Goal: Navigation & Orientation: Find specific page/section

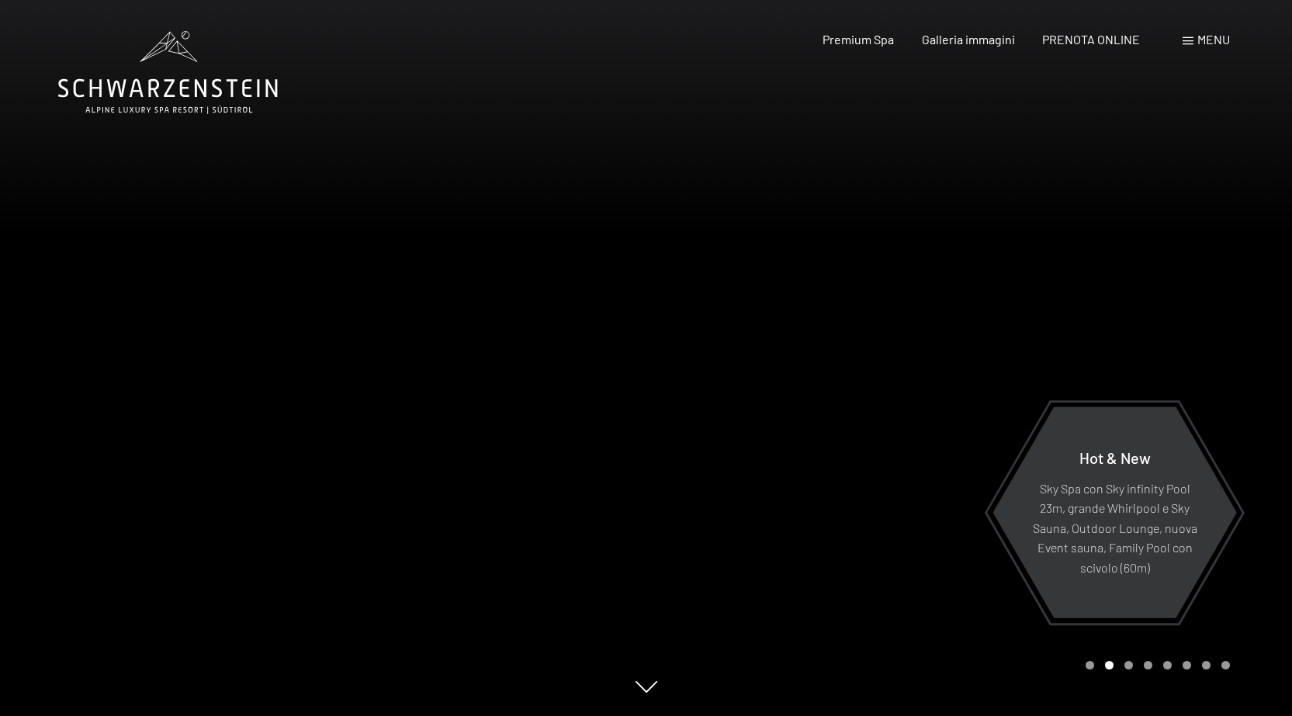
click at [1277, 564] on div at bounding box center [969, 358] width 646 height 716
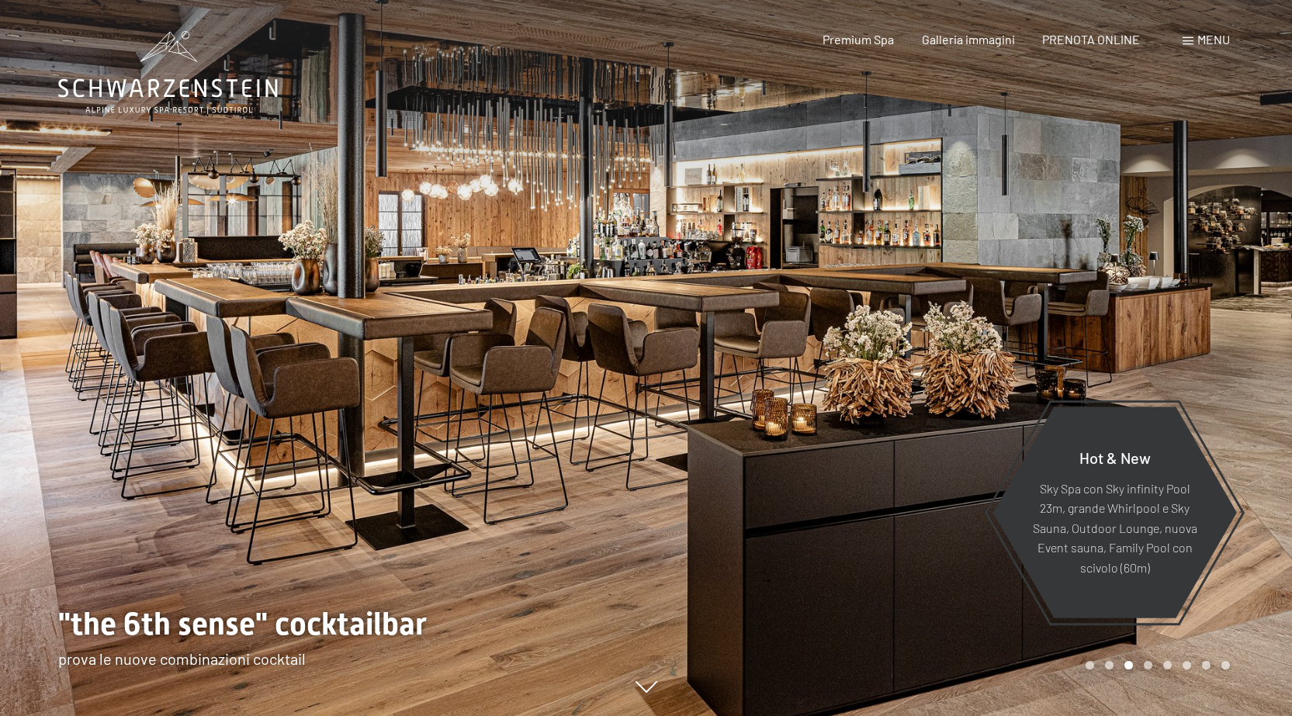
click at [1257, 450] on div at bounding box center [969, 358] width 646 height 716
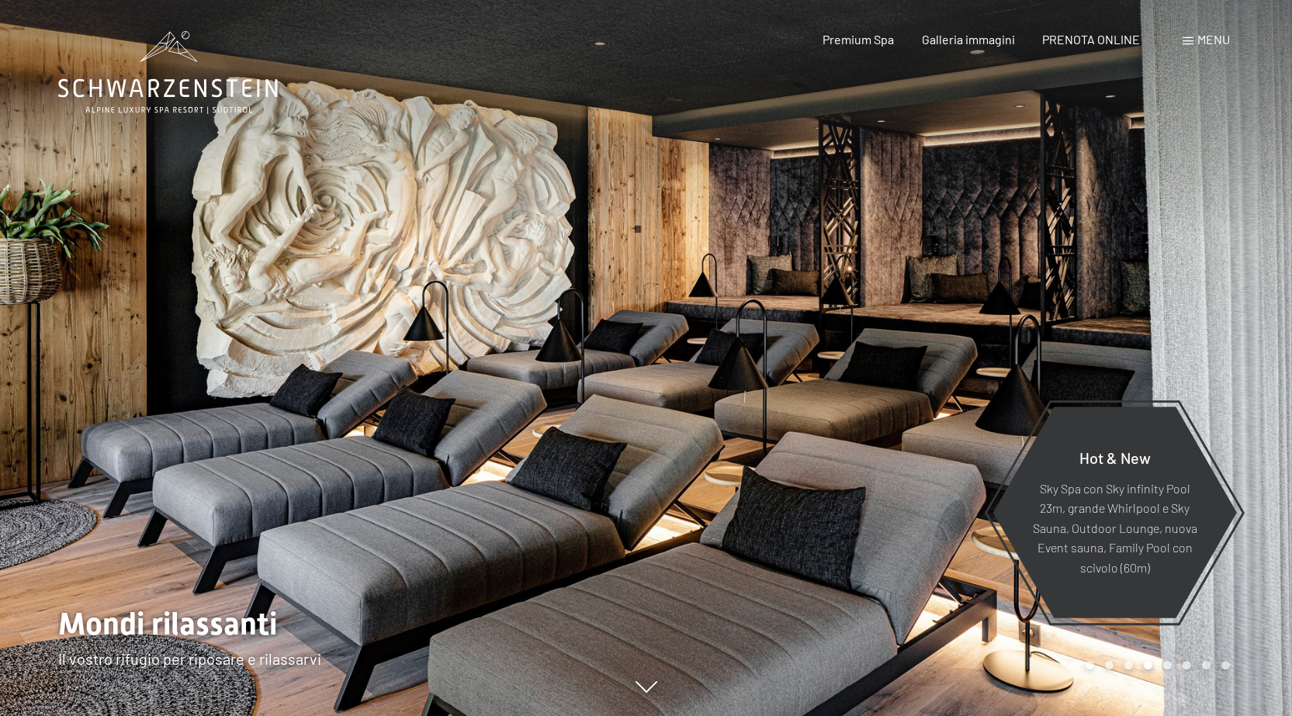
click at [1257, 450] on div at bounding box center [969, 358] width 646 height 716
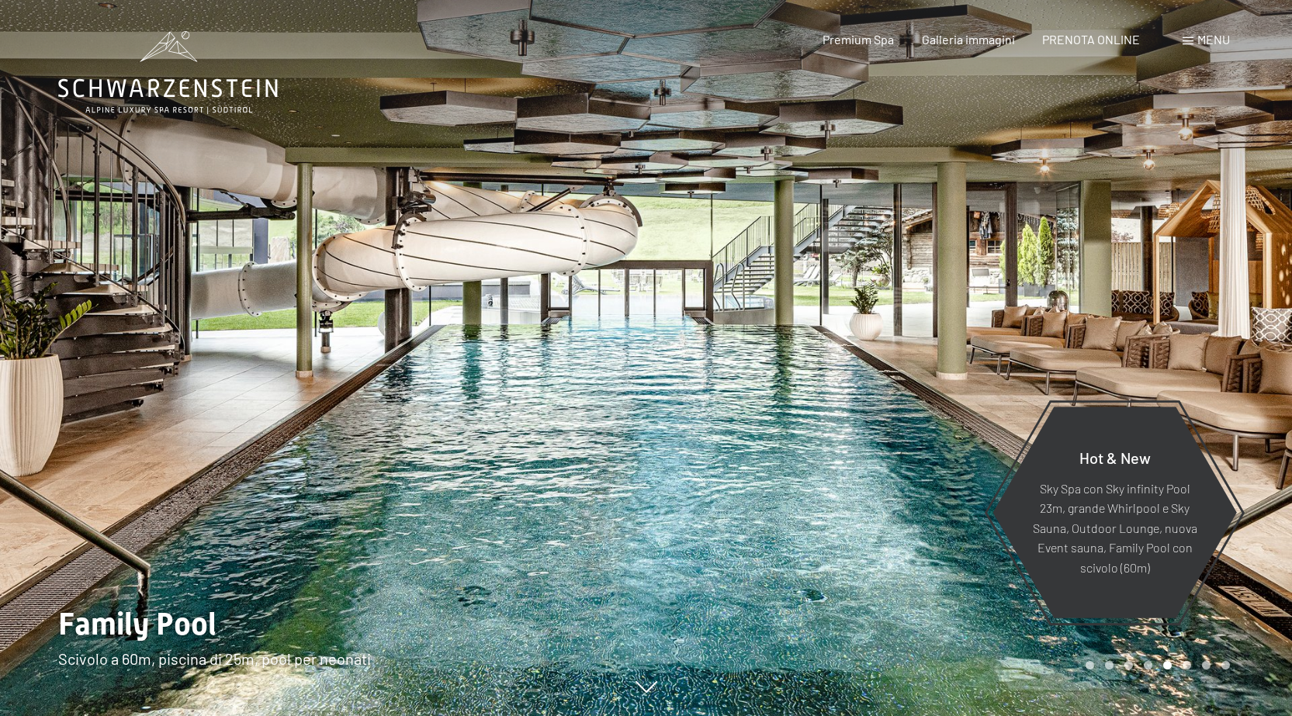
click at [1257, 450] on div at bounding box center [969, 358] width 646 height 716
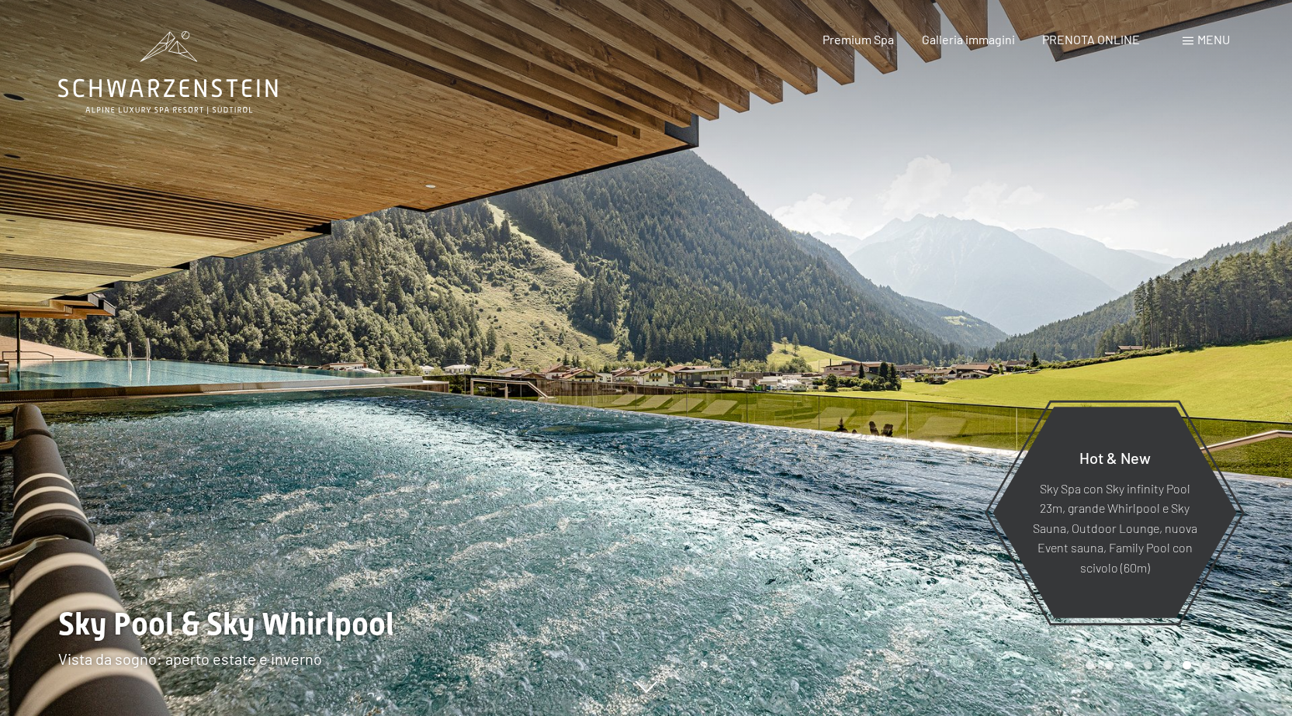
click at [1257, 450] on div at bounding box center [969, 358] width 646 height 716
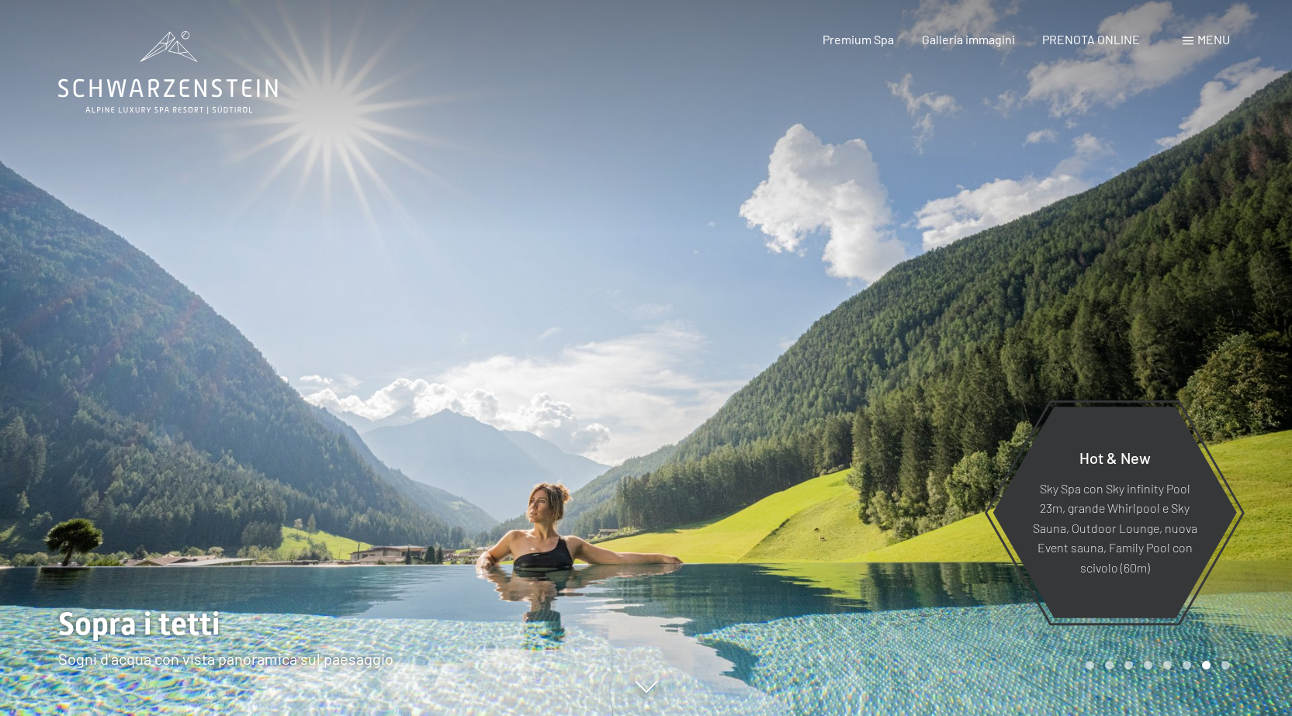
click at [1257, 450] on div at bounding box center [969, 358] width 646 height 716
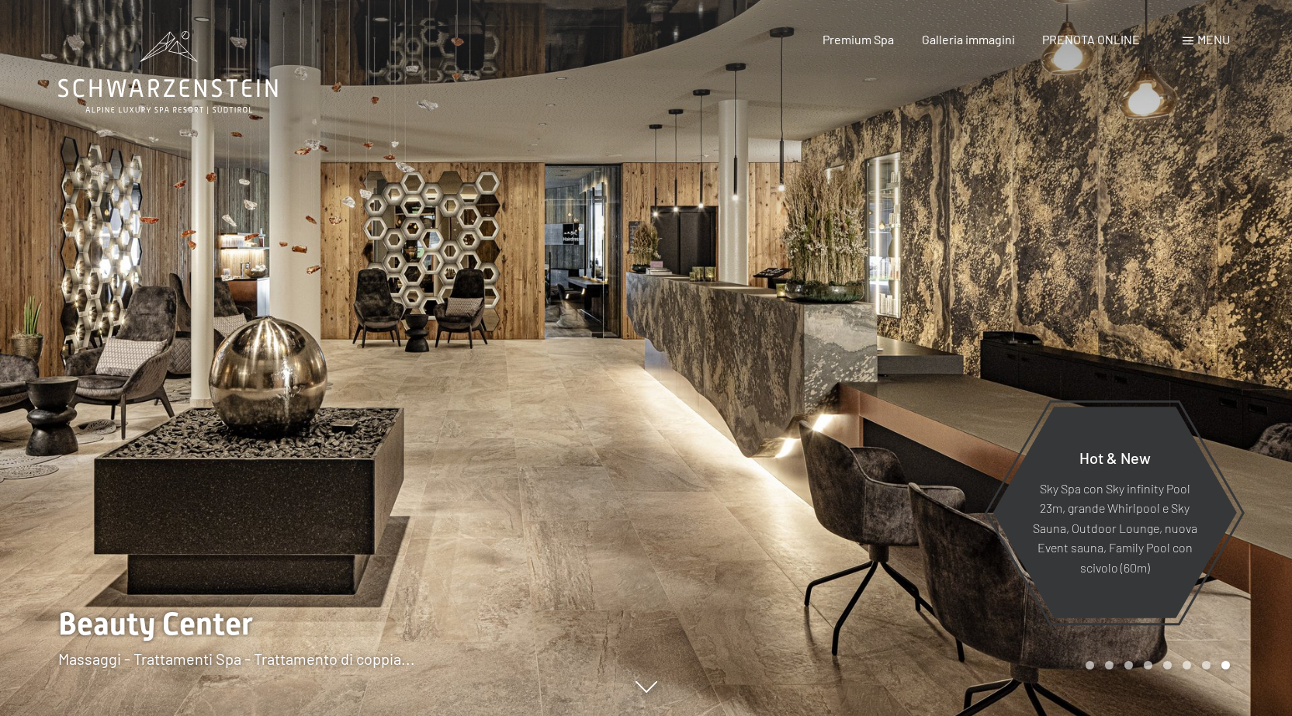
click at [1257, 450] on div at bounding box center [969, 358] width 646 height 716
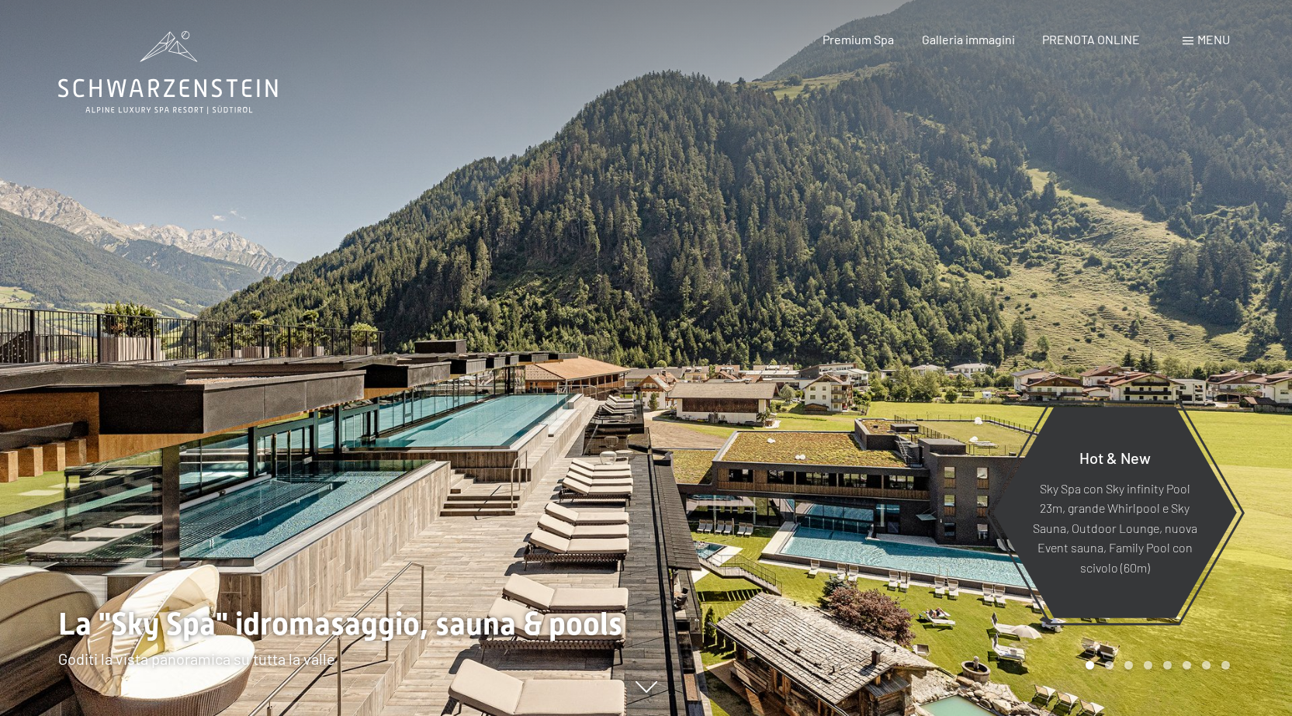
click at [1257, 450] on div at bounding box center [969, 358] width 646 height 716
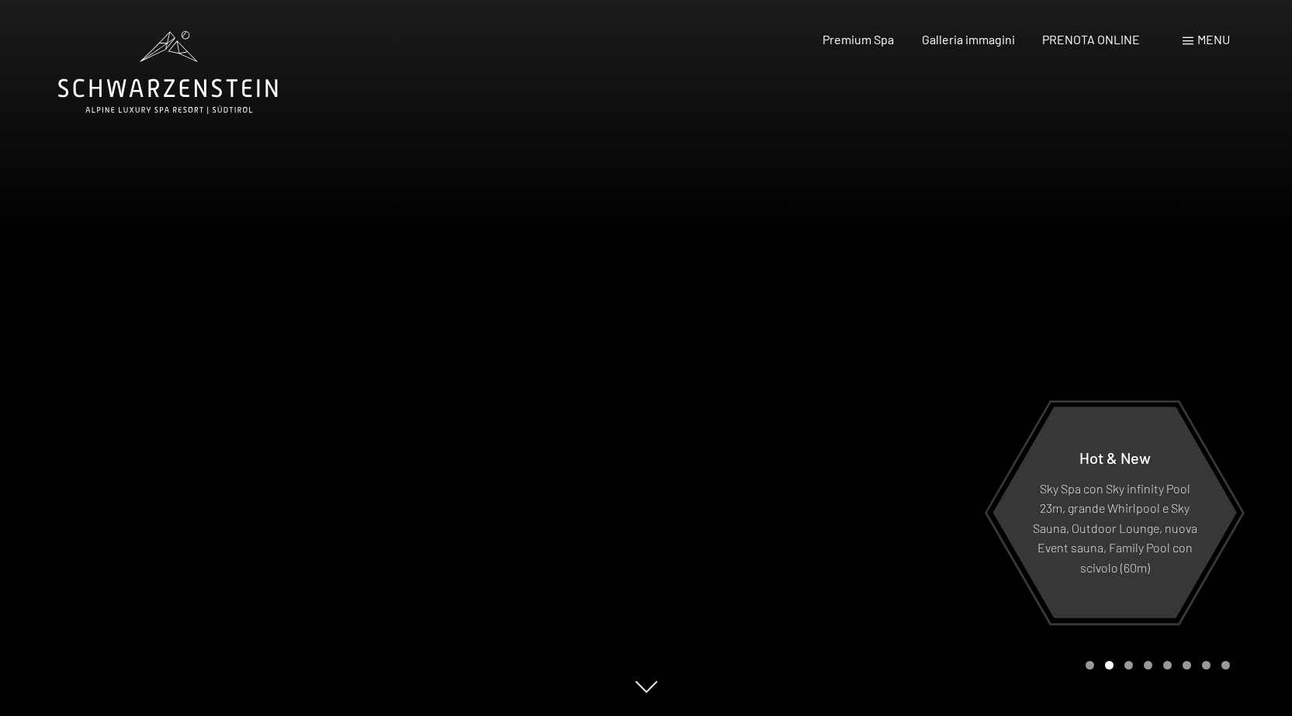
click at [1217, 43] on span "Menu" at bounding box center [1214, 39] width 33 height 15
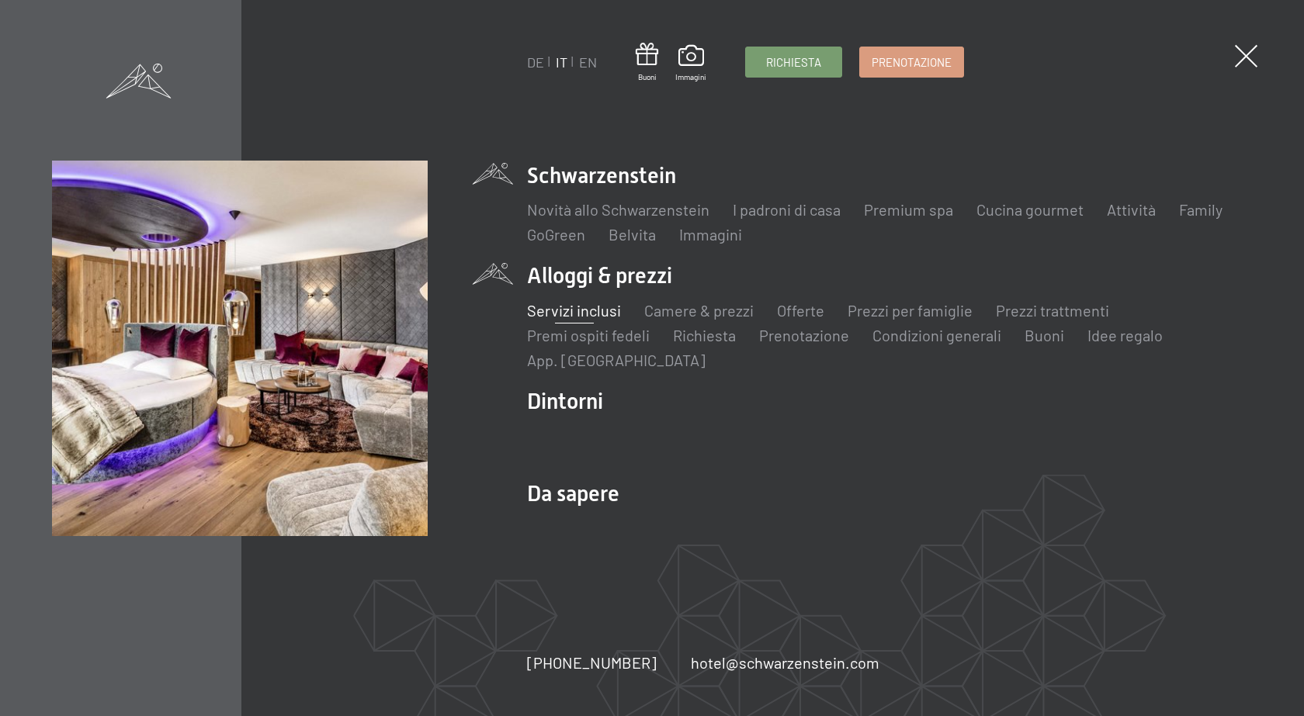
click at [580, 309] on link "Servizi inclusi" at bounding box center [574, 310] width 94 height 19
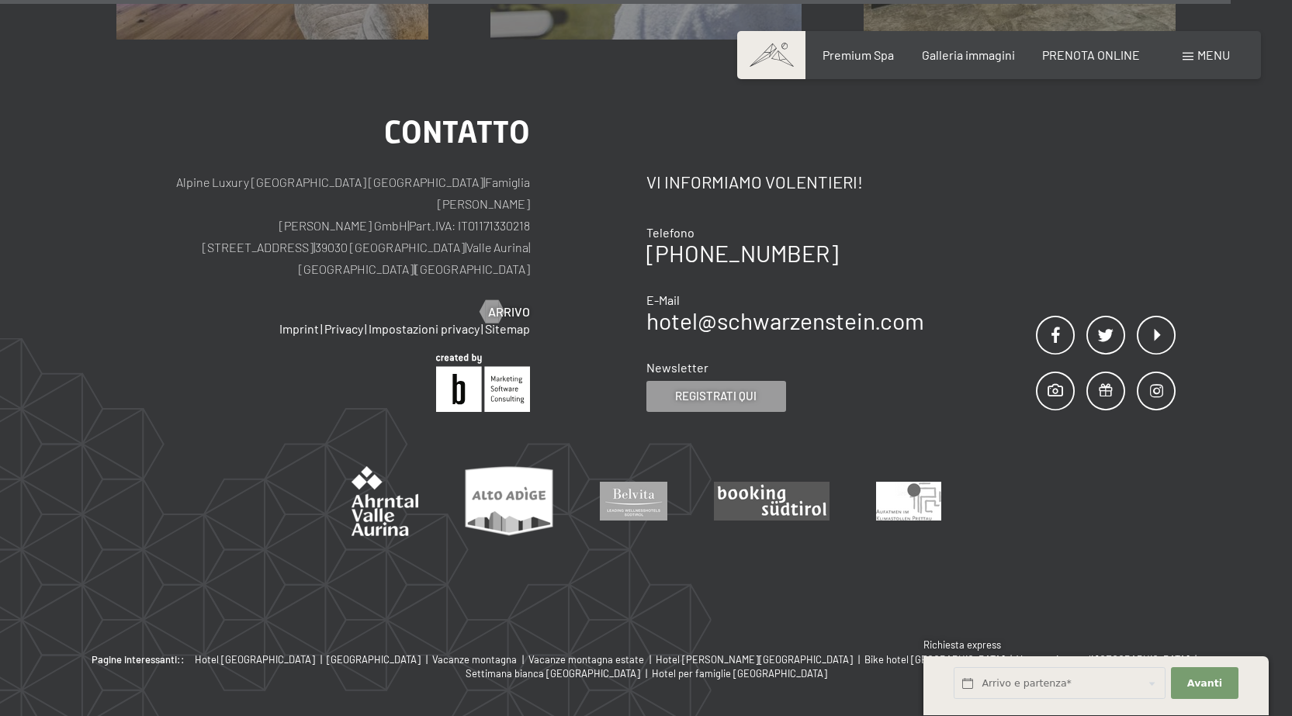
scroll to position [2954, 0]
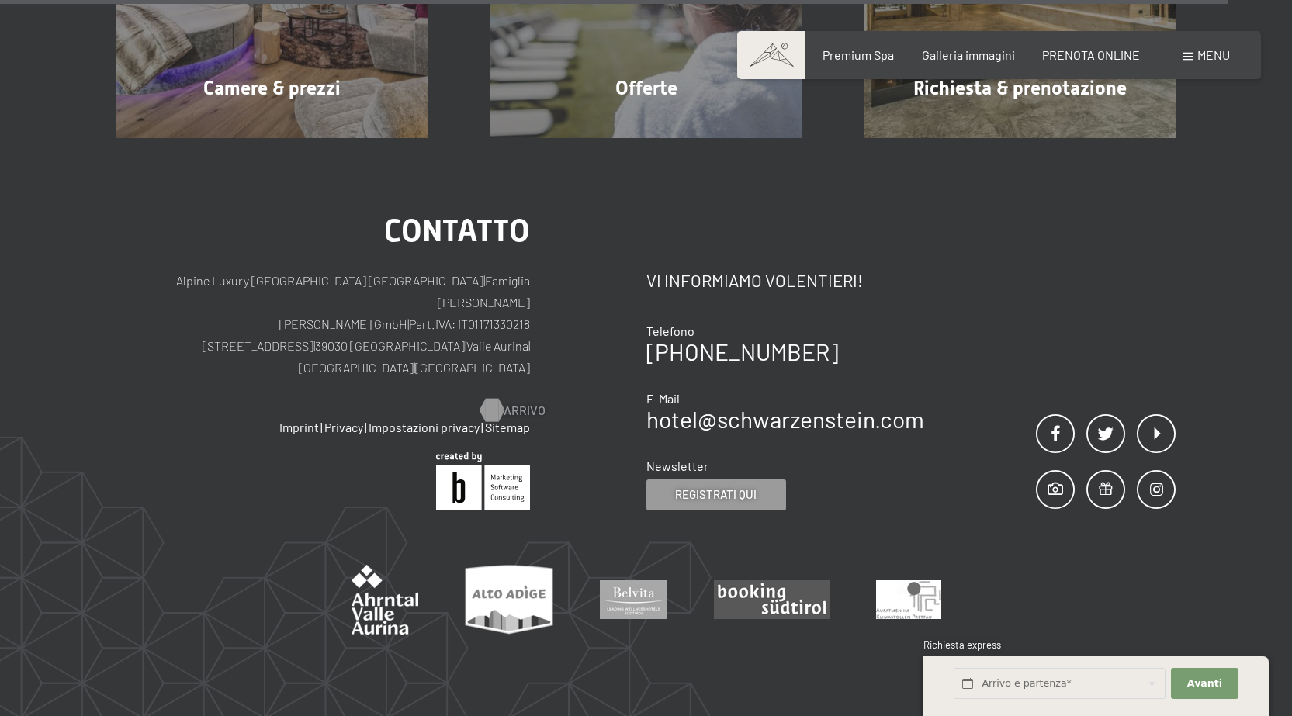
click at [521, 402] on span "Arrivo" at bounding box center [525, 410] width 42 height 17
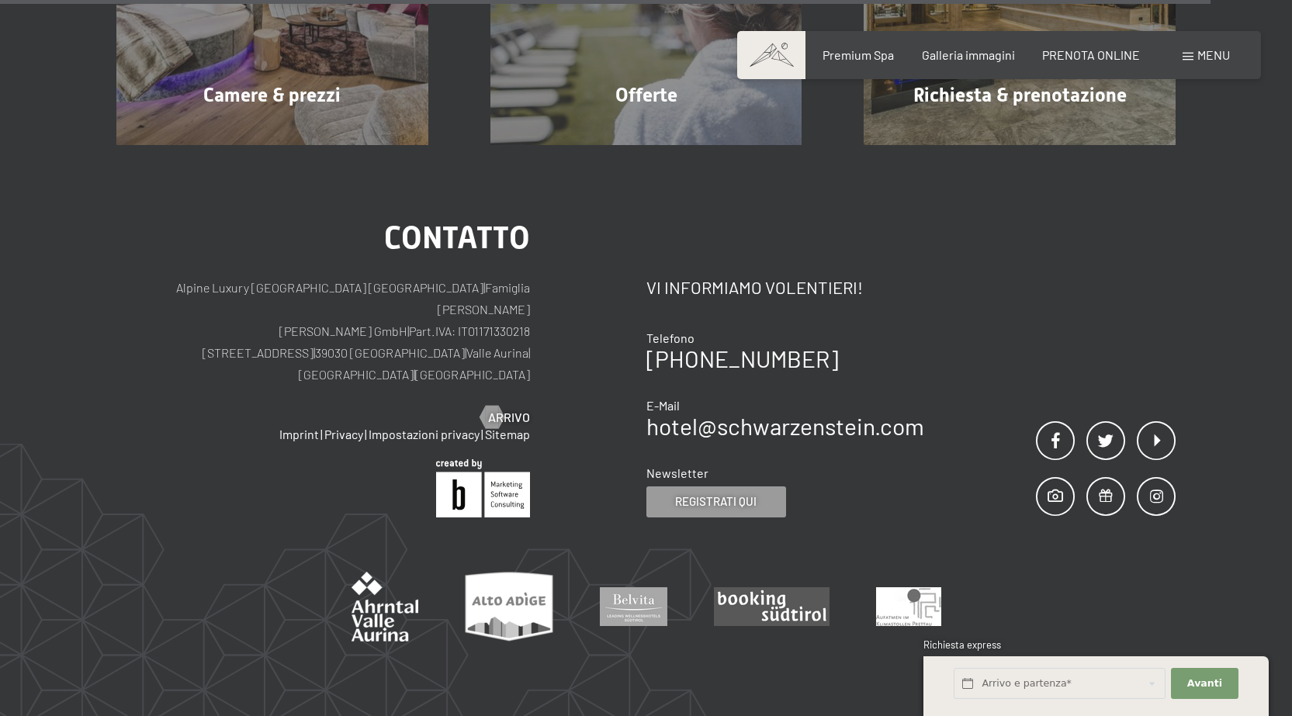
scroll to position [2559, 0]
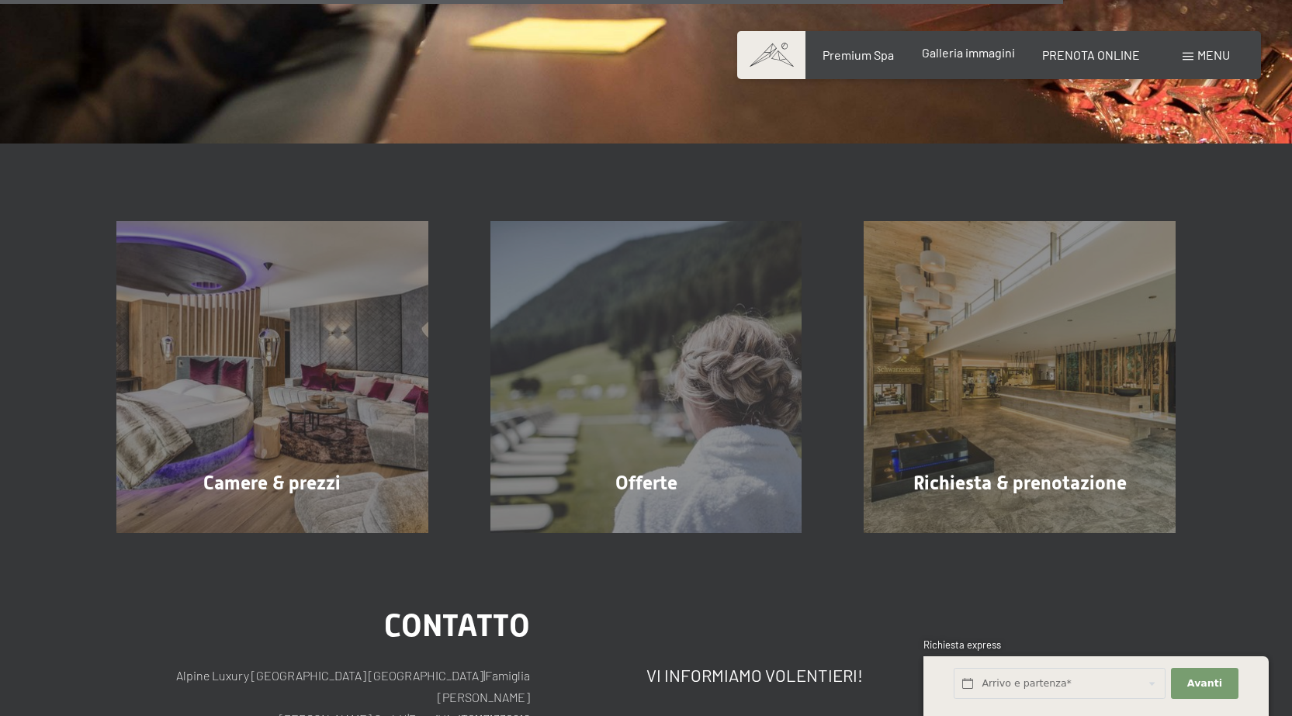
click at [983, 55] on span "Galleria immagini" at bounding box center [968, 52] width 93 height 15
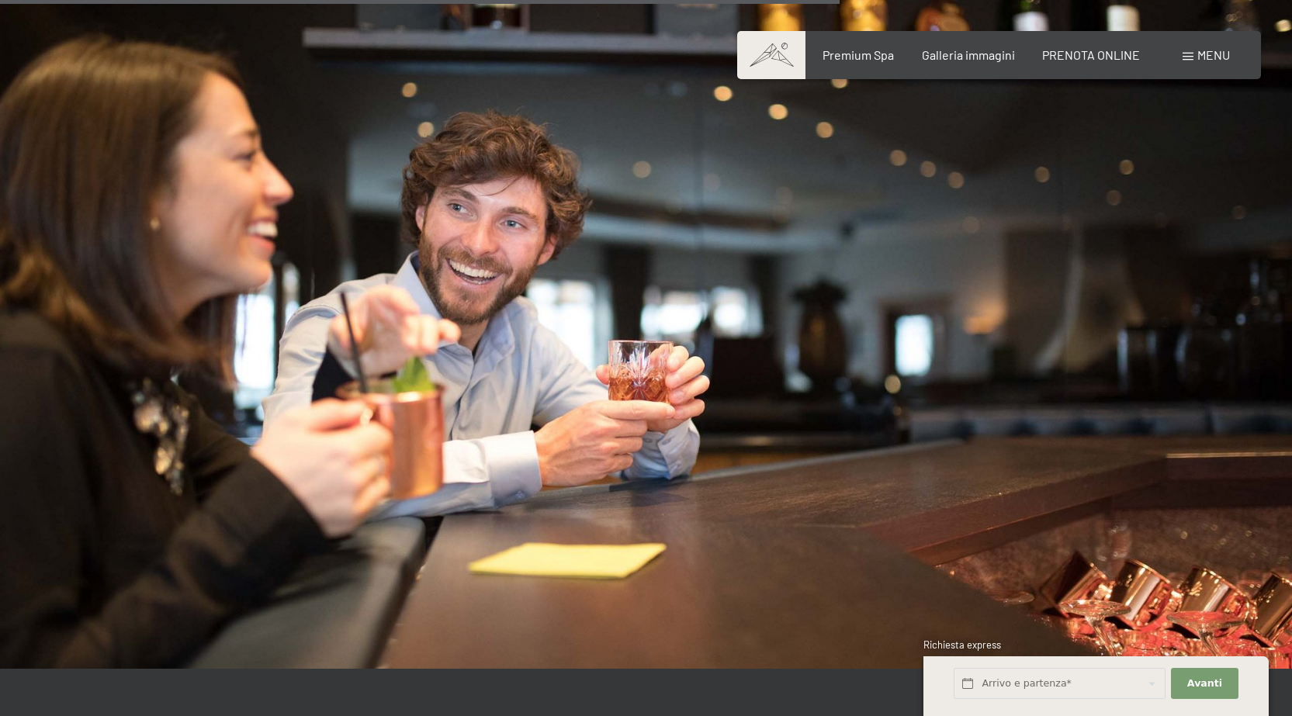
scroll to position [2016, 0]
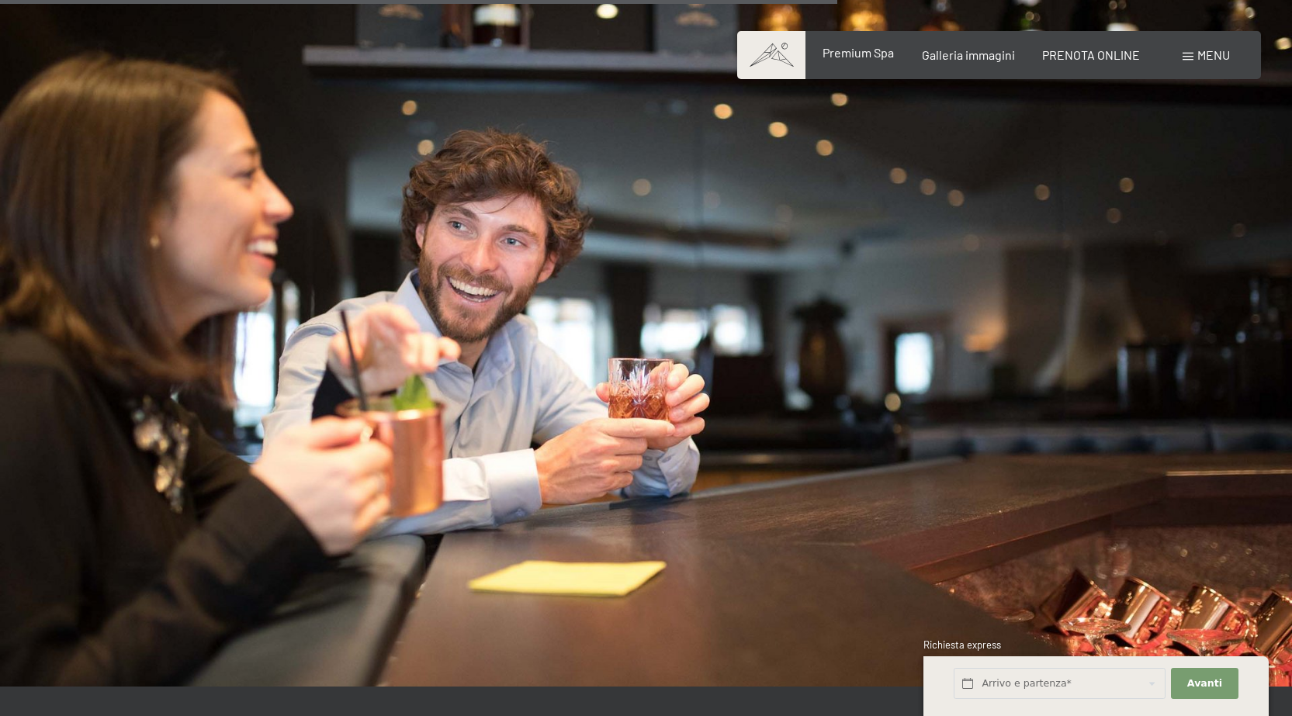
click at [867, 62] on div "Premium Spa Galleria immagini PRENOTA ONLINE" at bounding box center [967, 55] width 399 height 17
click at [871, 54] on span "Premium Spa" at bounding box center [858, 52] width 71 height 15
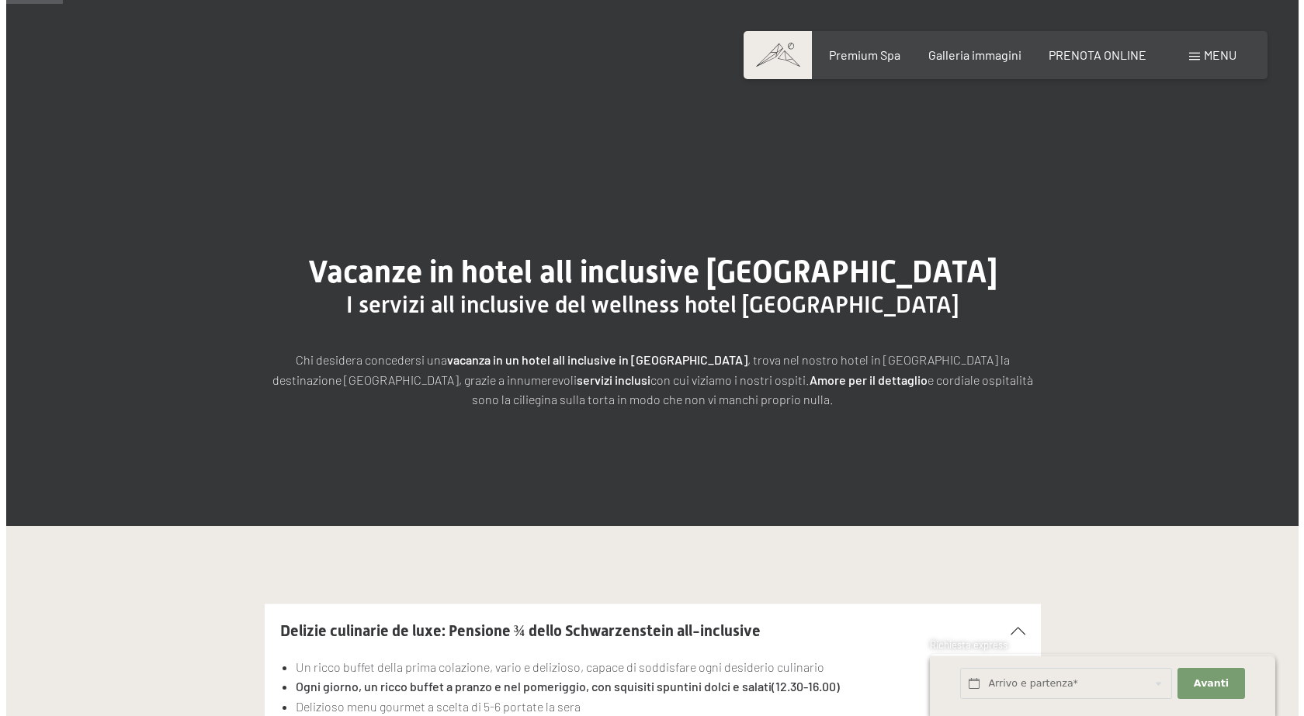
scroll to position [0, 0]
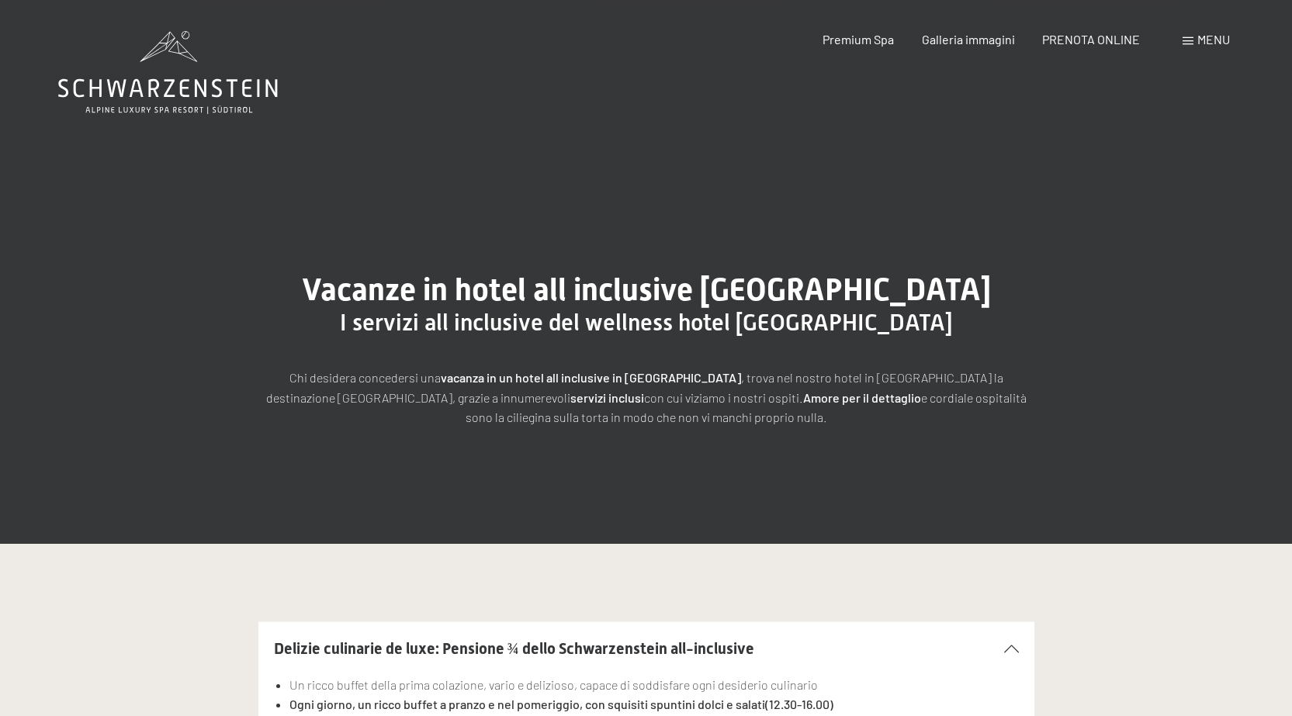
click at [1215, 33] on span "Menu" at bounding box center [1214, 39] width 33 height 15
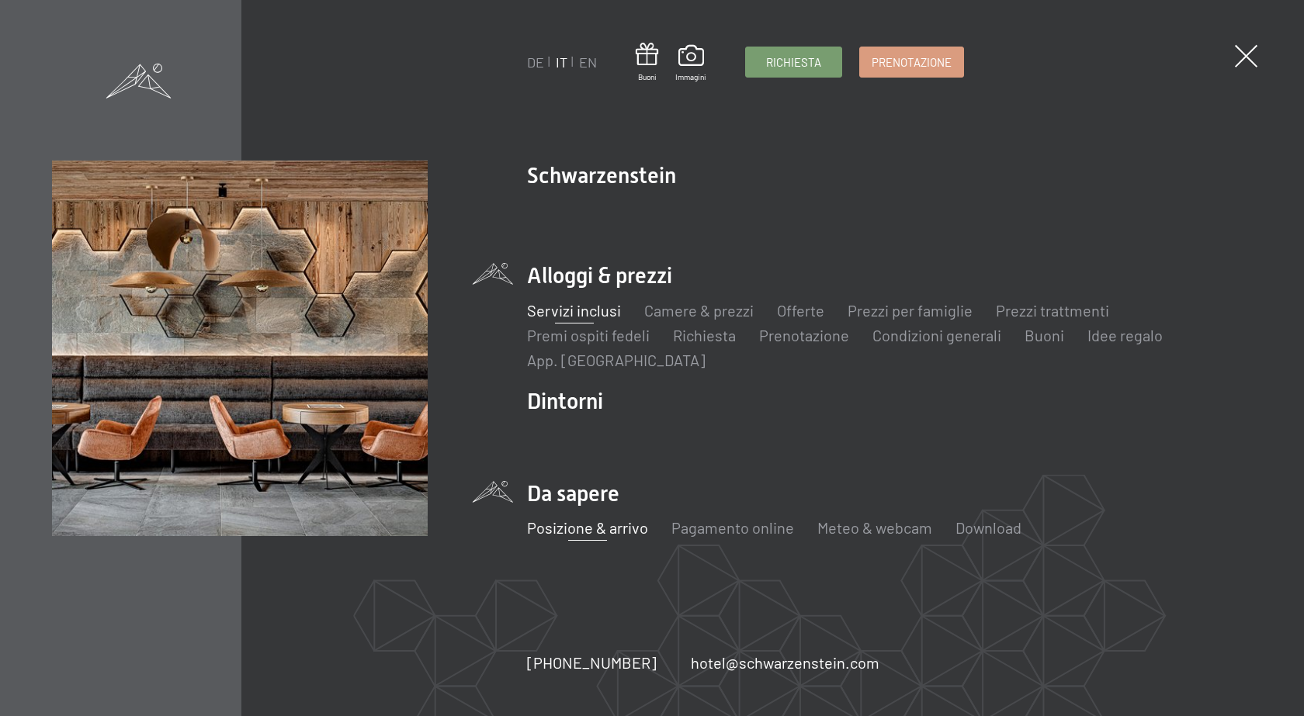
click at [563, 526] on link "Posizione & arrivo" at bounding box center [587, 527] width 121 height 19
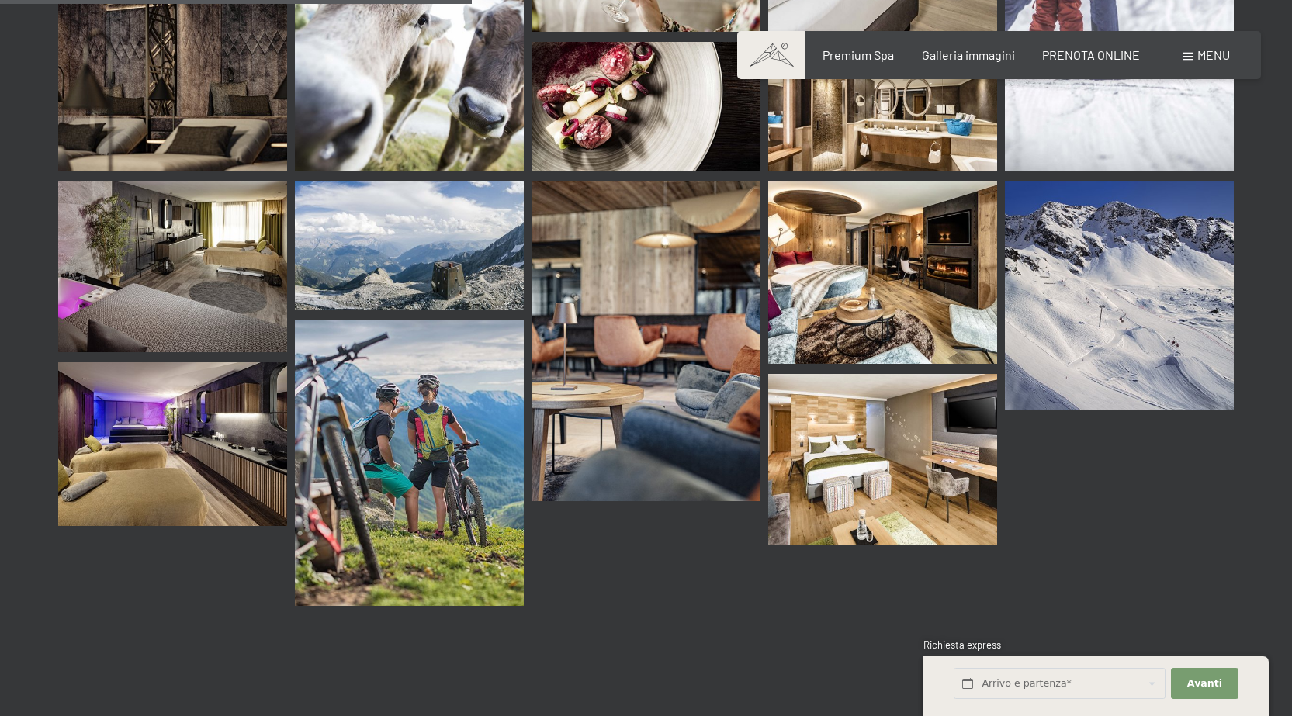
scroll to position [6985, 0]
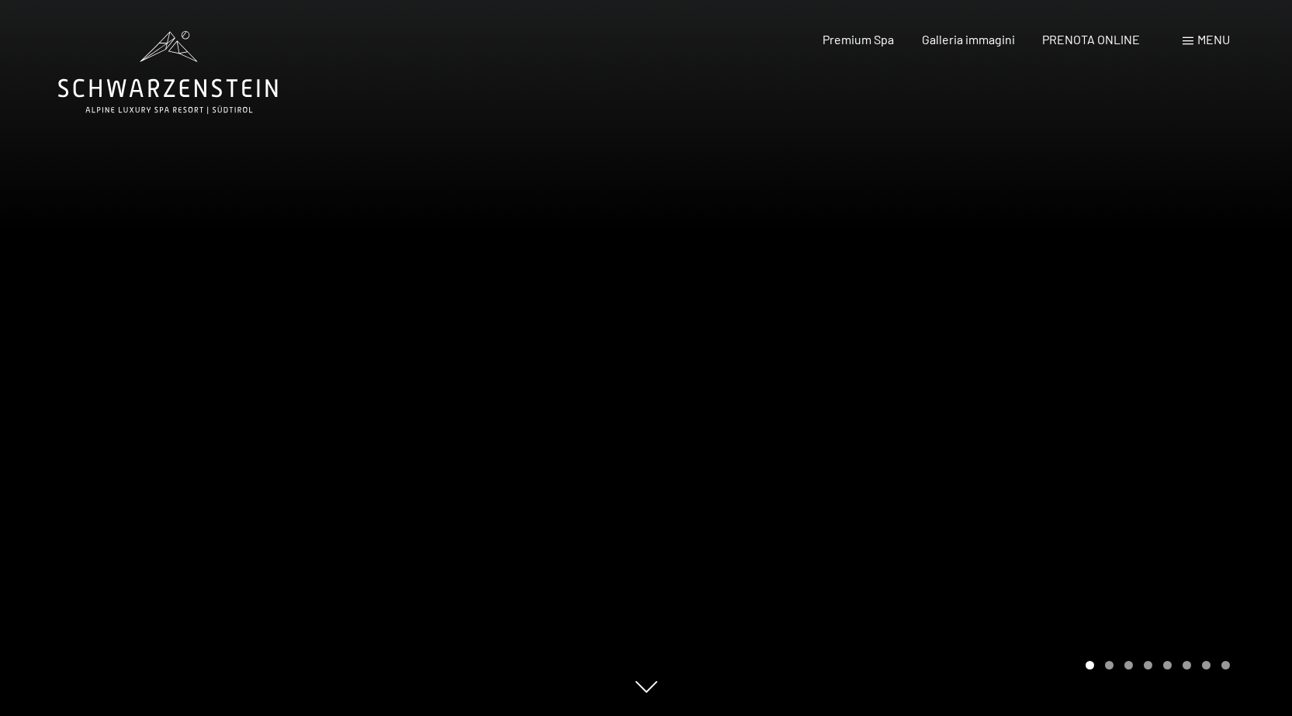
click at [1094, 428] on div at bounding box center [969, 358] width 646 height 716
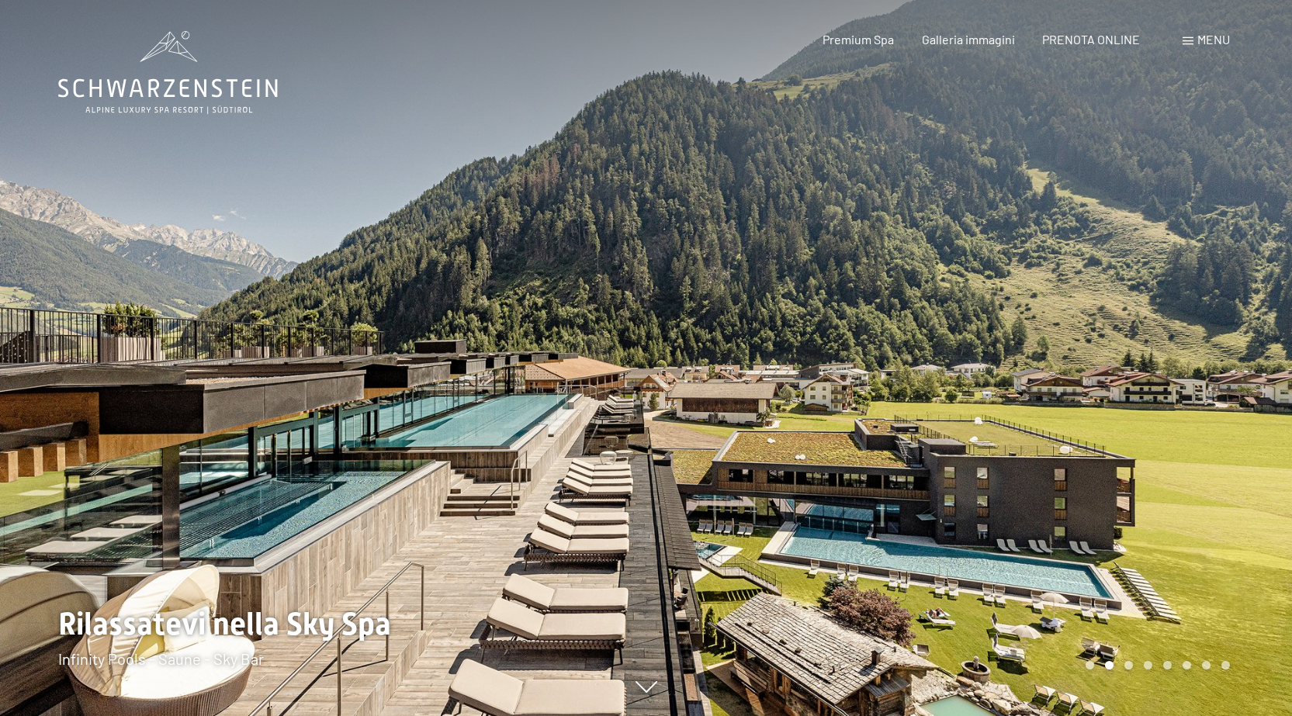
click at [1189, 442] on div at bounding box center [969, 358] width 646 height 716
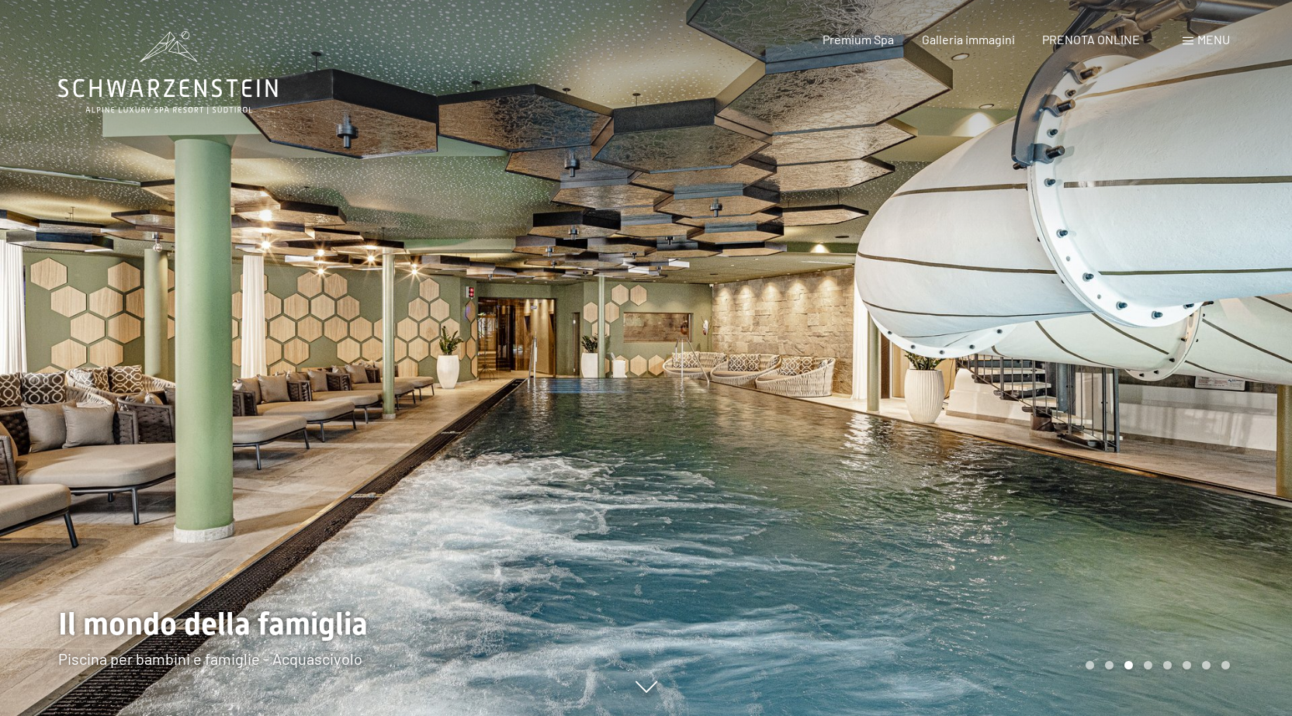
click at [1189, 442] on div at bounding box center [969, 358] width 646 height 716
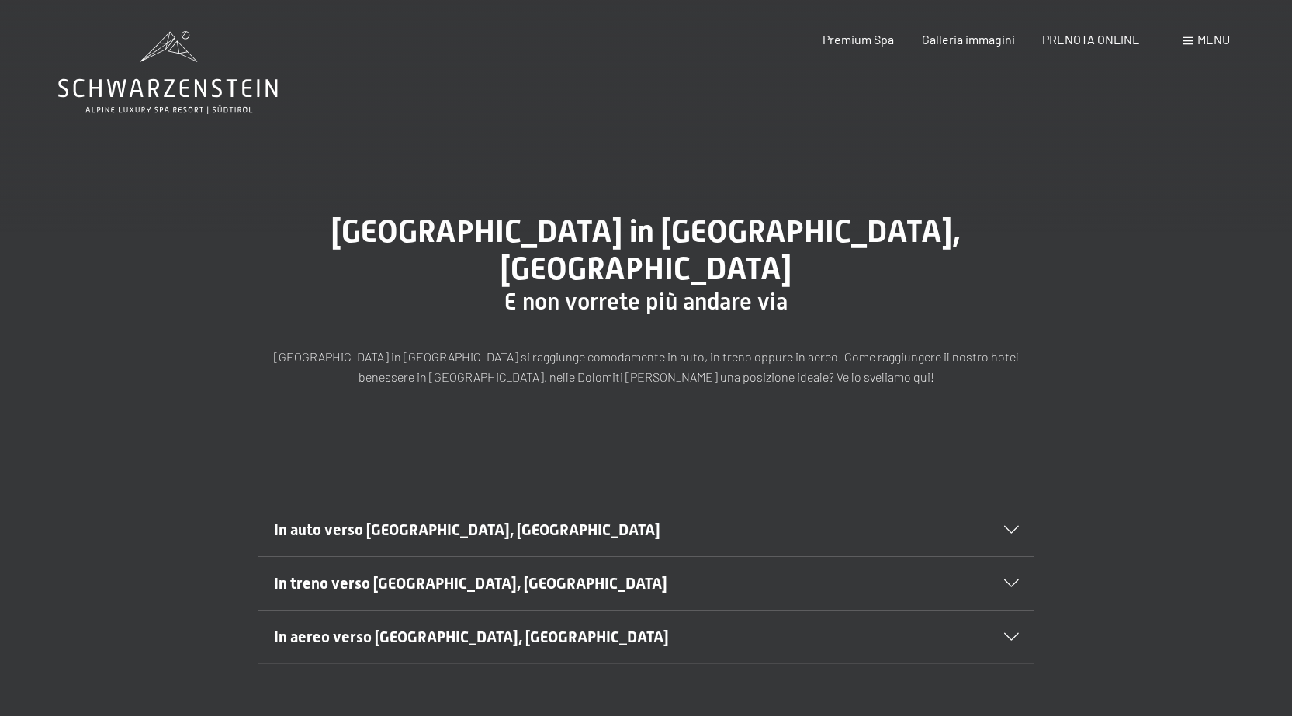
click at [1220, 38] on span "Menu" at bounding box center [1214, 39] width 33 height 15
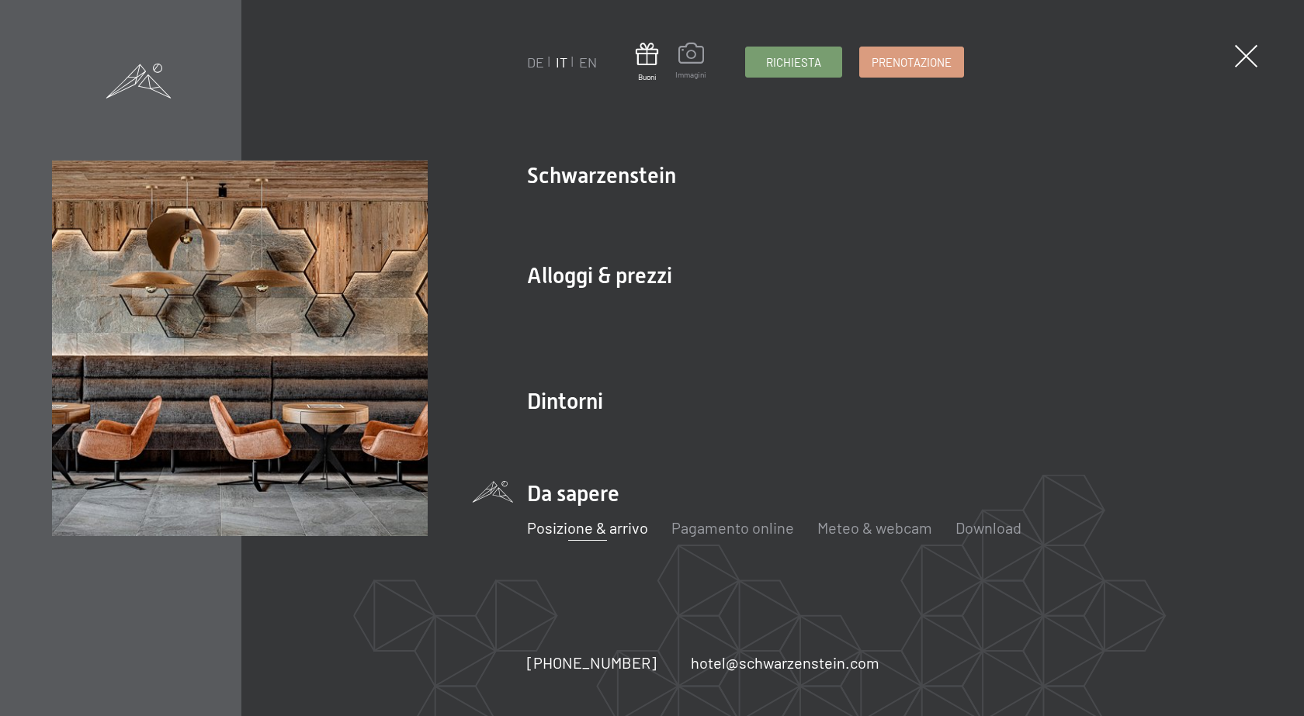
click at [693, 68] on span at bounding box center [690, 56] width 31 height 26
click at [1243, 57] on span at bounding box center [1246, 56] width 32 height 32
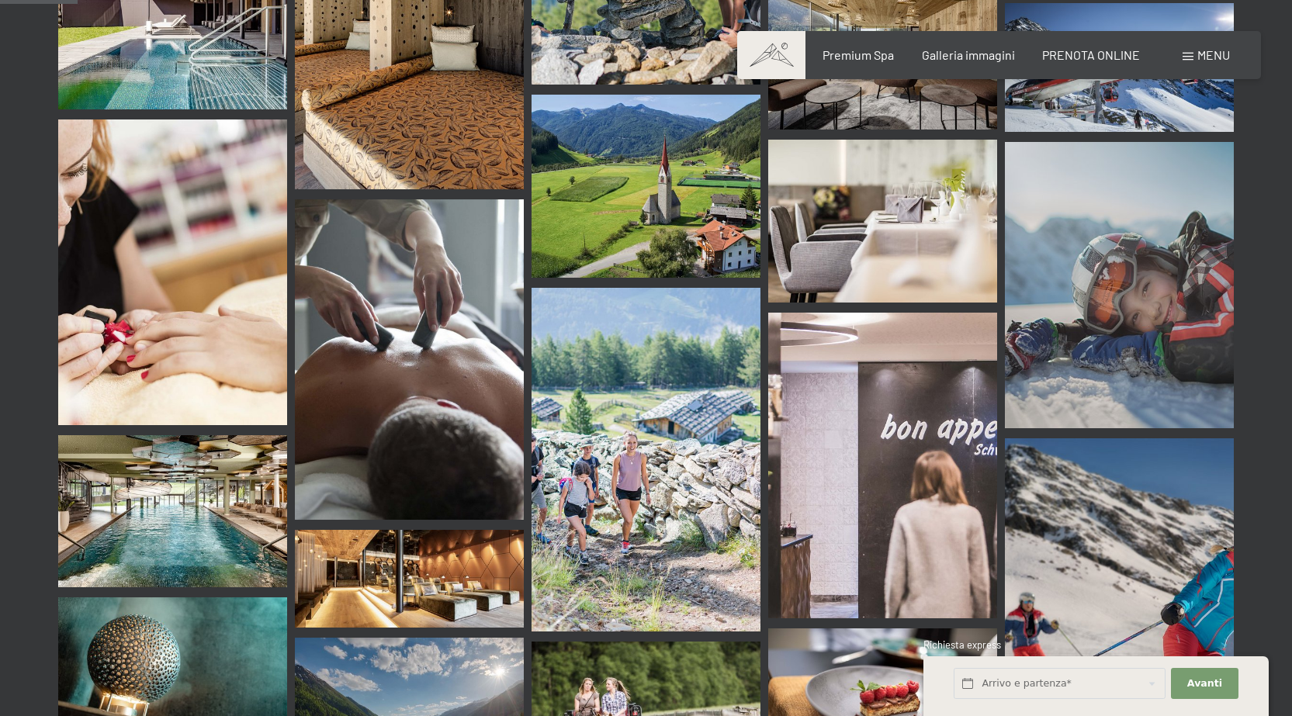
scroll to position [931, 0]
